Goal: Task Accomplishment & Management: Manage account settings

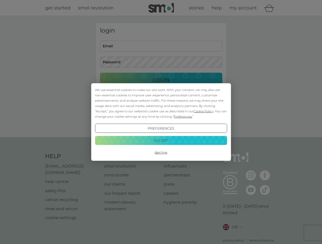
click at [203, 111] on span "Cookie Policy" at bounding box center [204, 111] width 20 height 4
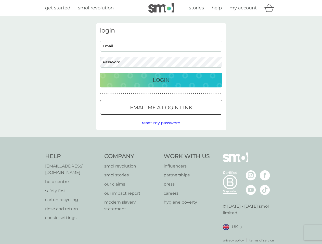
click at [182, 117] on div "login Email Password Login ● ● ● ● ● ● ● ● ● ● ● ● ● ● ● ● ● ● ● ● ● ● ● ● ● ● …" at bounding box center [161, 76] width 130 height 107
click at [161, 129] on div "login Email Password Login ● ● ● ● ● ● ● ● ● ● ● ● ● ● ● ● ● ● ● ● ● ● ● ● ● ● …" at bounding box center [161, 76] width 130 height 107
click at [161, 153] on div "Help [EMAIL_ADDRESS][DOMAIN_NAME] help centre safety first carton recycling rin…" at bounding box center [161, 198] width 232 height 90
click at [161, 141] on div "Help [EMAIL_ADDRESS][DOMAIN_NAME] help centre safety first carton recycling rin…" at bounding box center [161, 198] width 322 height 121
